Goal: Transaction & Acquisition: Purchase product/service

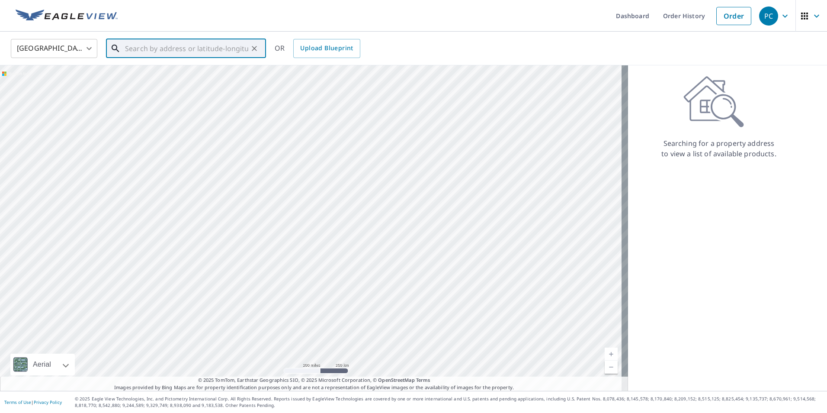
click at [174, 48] on input "text" at bounding box center [186, 48] width 123 height 24
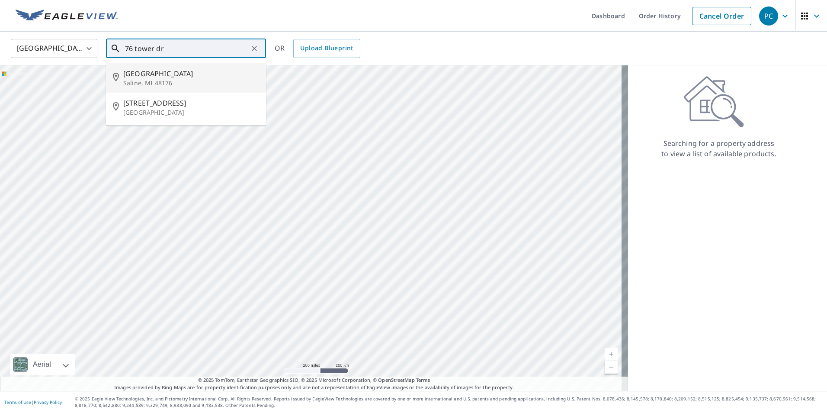
click at [176, 79] on p "Saline, MI 48176" at bounding box center [191, 83] width 136 height 9
type input "[STREET_ADDRESS][PERSON_NAME]"
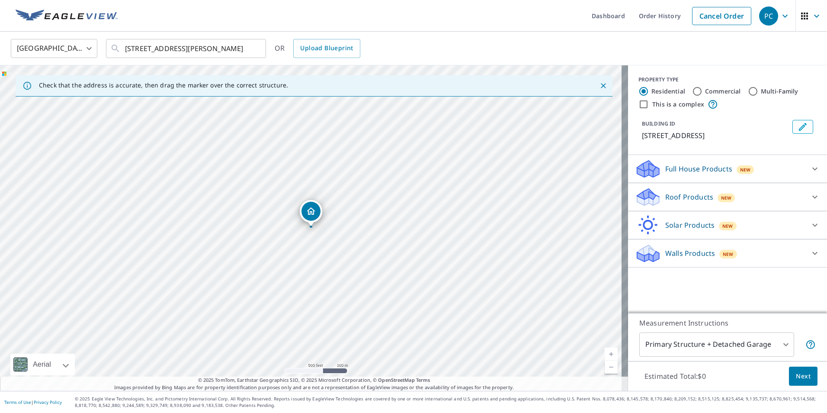
drag, startPoint x: 332, startPoint y: 278, endPoint x: 352, endPoint y: 196, distance: 84.3
click at [352, 196] on div "[STREET_ADDRESS][PERSON_NAME]" at bounding box center [314, 227] width 628 height 325
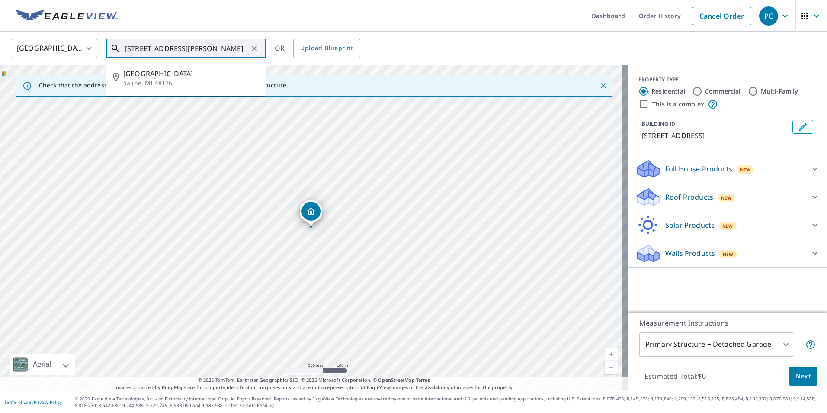
click at [224, 55] on input "[STREET_ADDRESS][PERSON_NAME]" at bounding box center [186, 48] width 123 height 24
click at [195, 74] on span "[GEOGRAPHIC_DATA]" at bounding box center [191, 73] width 136 height 10
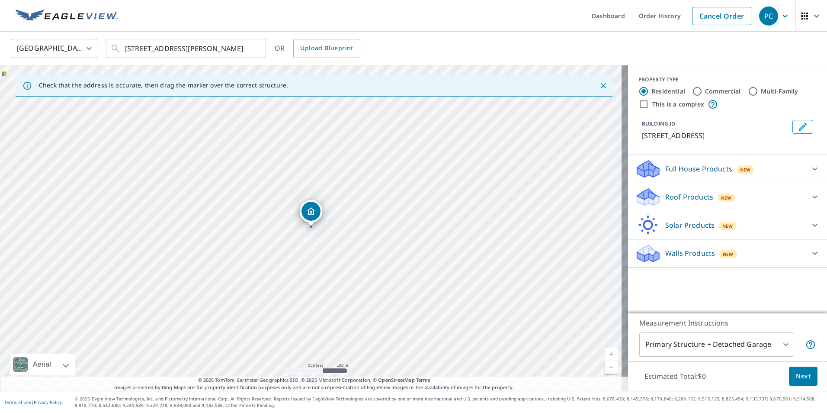
click at [695, 205] on div "Roof Products New" at bounding box center [720, 197] width 170 height 20
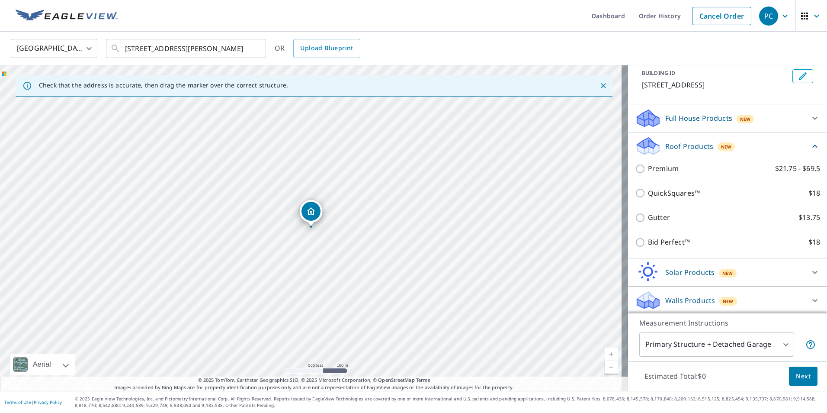
scroll to position [52, 0]
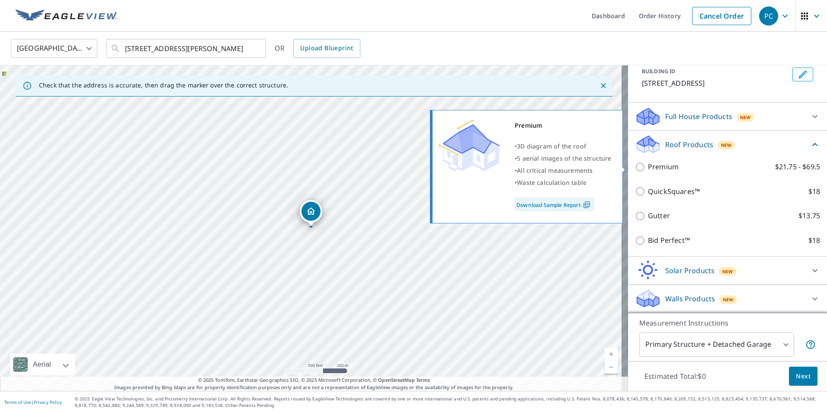
click at [635, 169] on input "Premium $21.75 - $69.5" at bounding box center [641, 167] width 13 height 10
checkbox input "true"
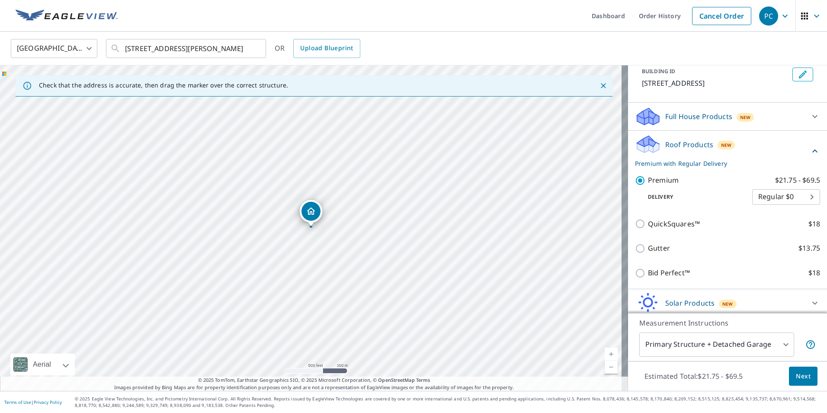
click at [789, 376] on button "Next" at bounding box center [803, 376] width 29 height 19
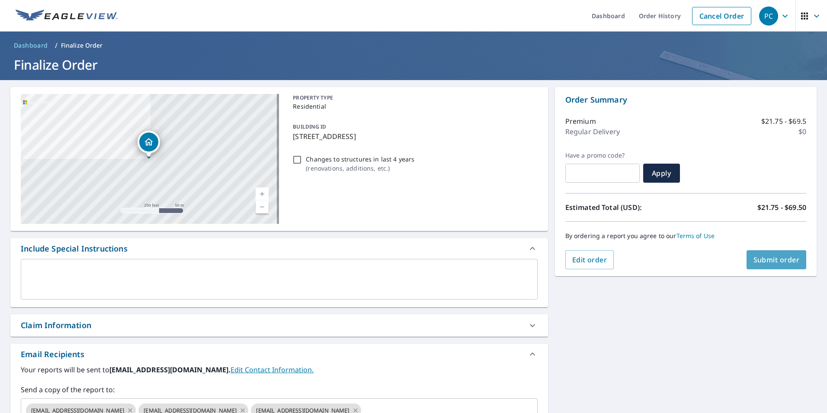
click at [775, 260] on span "Submit order" at bounding box center [777, 260] width 46 height 10
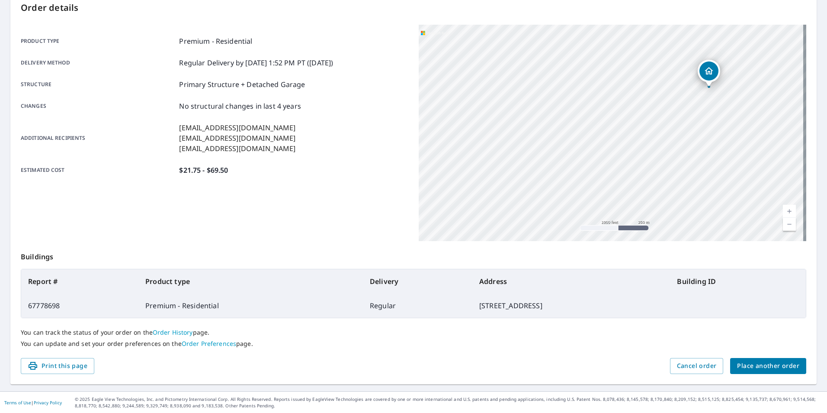
scroll to position [97, 0]
click at [775, 370] on span "Place another order" at bounding box center [768, 365] width 62 height 11
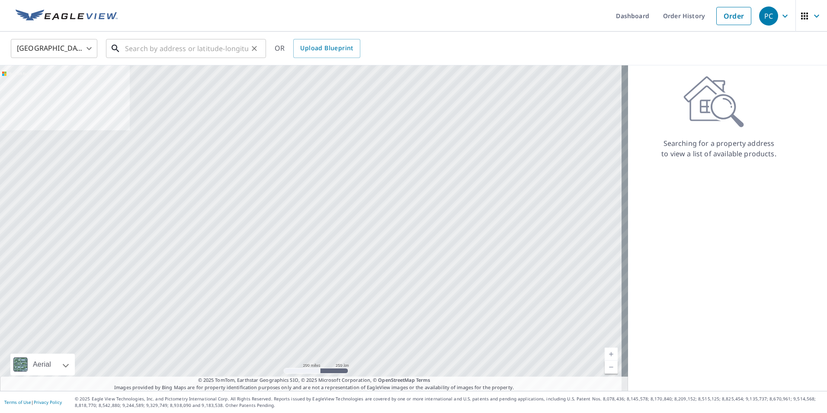
click at [162, 48] on input "text" at bounding box center [186, 48] width 123 height 24
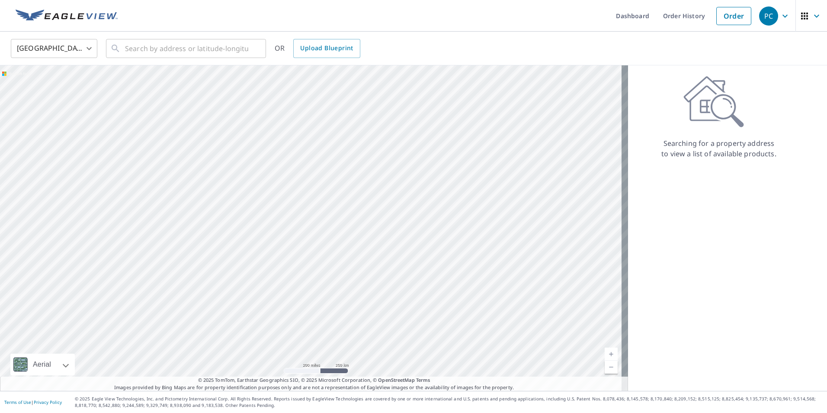
click at [123, 36] on div "United States [GEOGRAPHIC_DATA] ​ ​ OR Upload Blueprint" at bounding box center [413, 49] width 827 height 34
click at [681, 21] on link "Order History" at bounding box center [684, 16] width 56 height 32
